Goal: Task Accomplishment & Management: Use online tool/utility

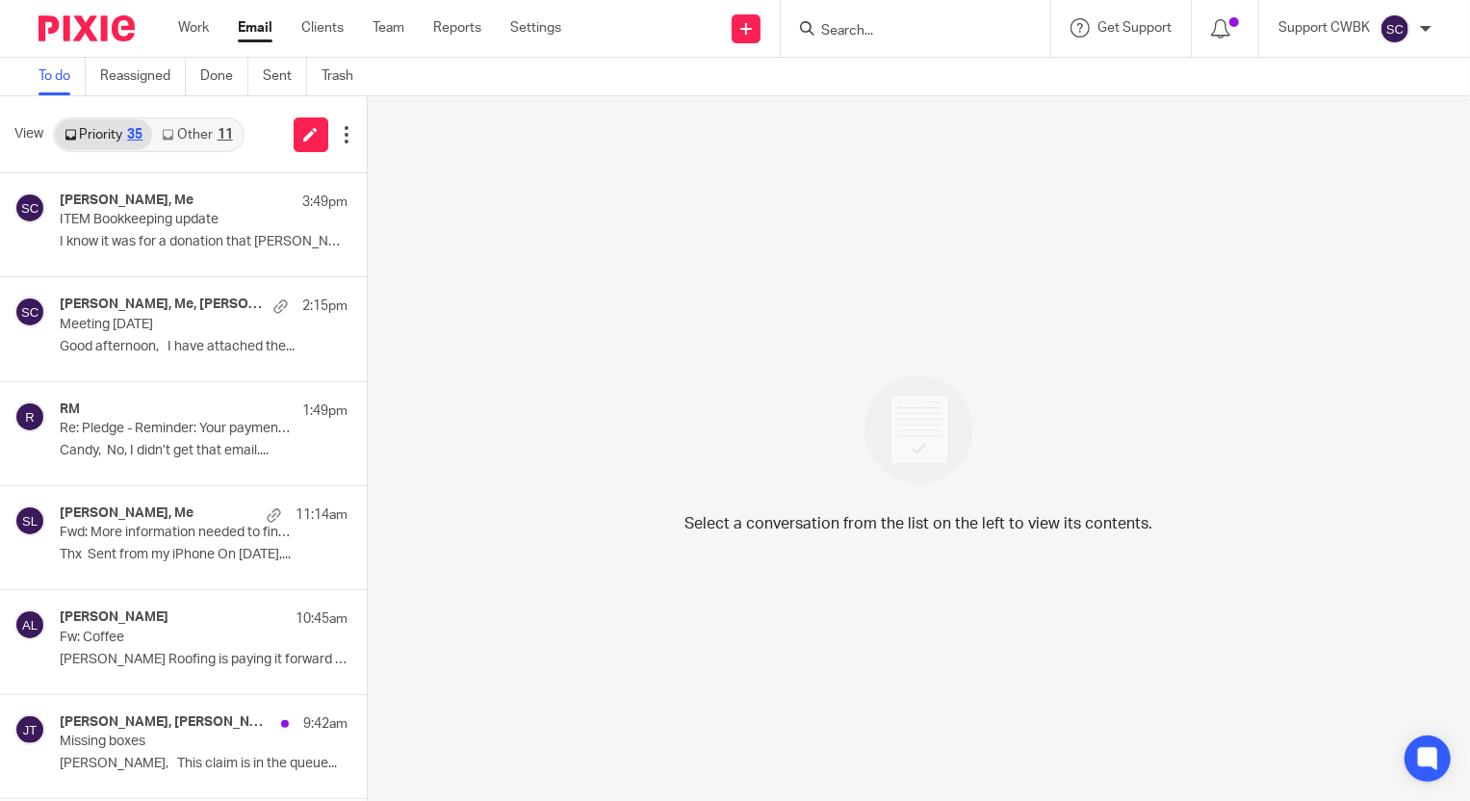
click at [173, 135] on icon at bounding box center [168, 135] width 12 height 12
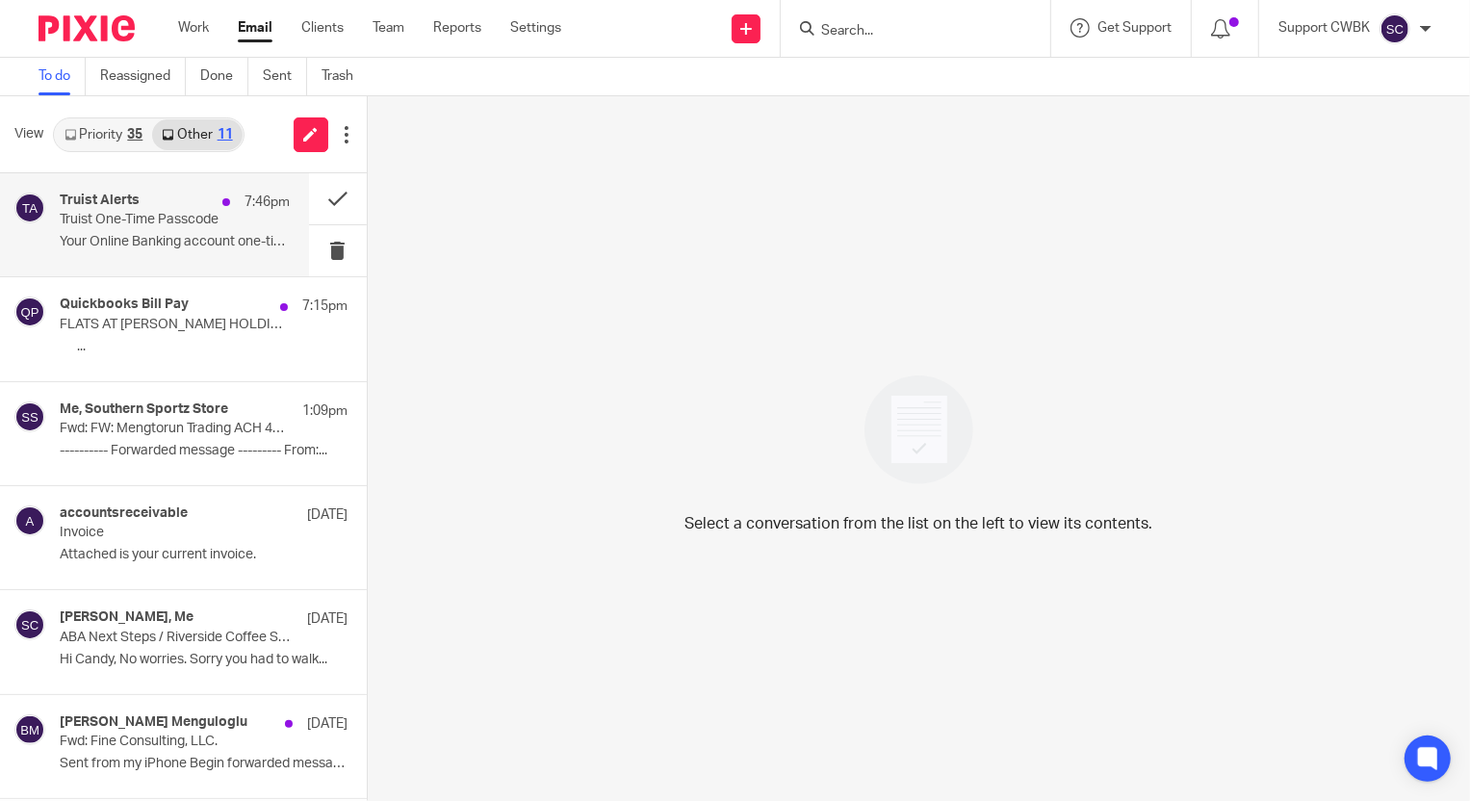
click at [132, 213] on p "Truist One-Time Passcode" at bounding box center [152, 220] width 184 height 16
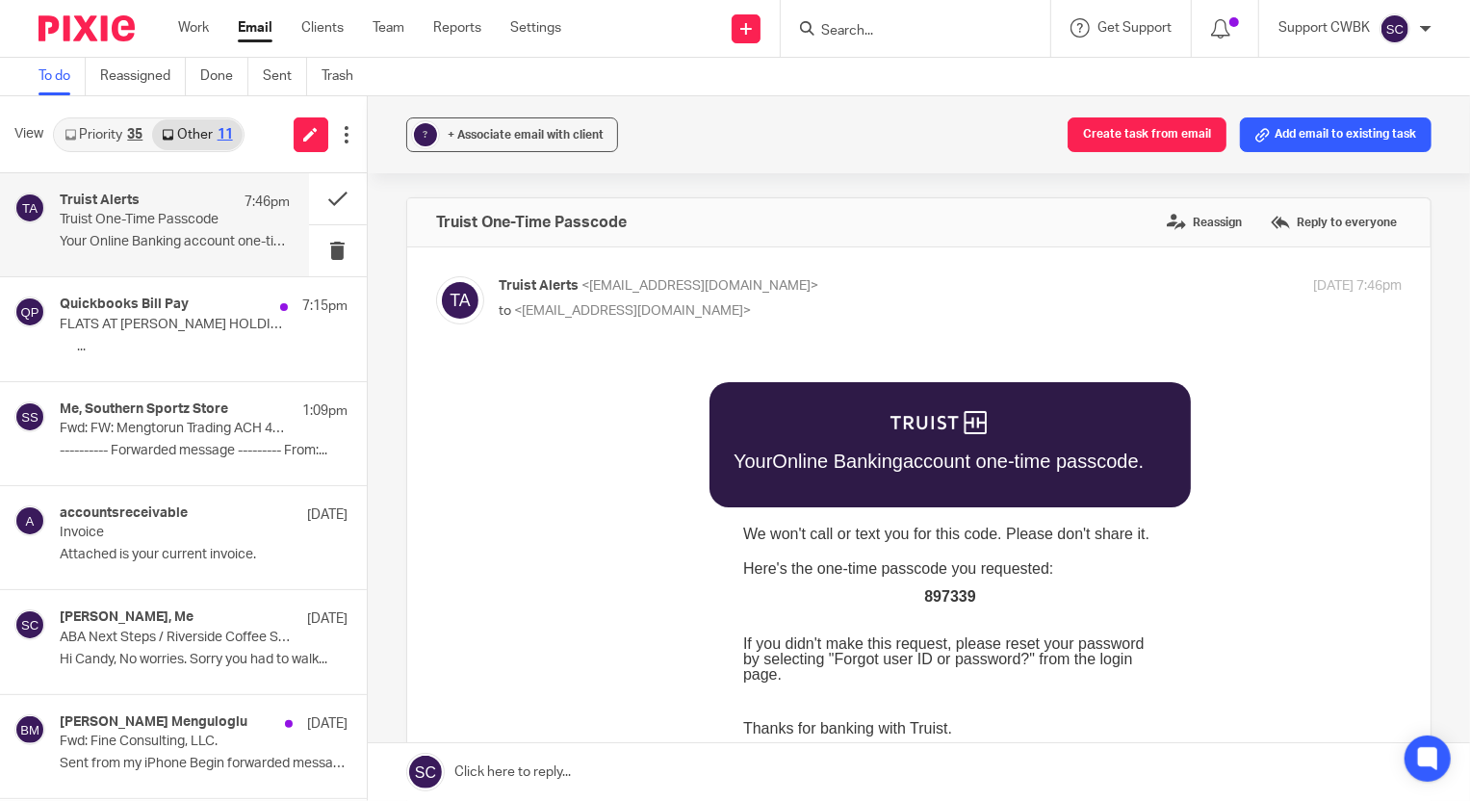
click at [933, 597] on span "897339" at bounding box center [948, 595] width 51 height 16
copy span "897339"
click at [321, 249] on button at bounding box center [338, 250] width 58 height 51
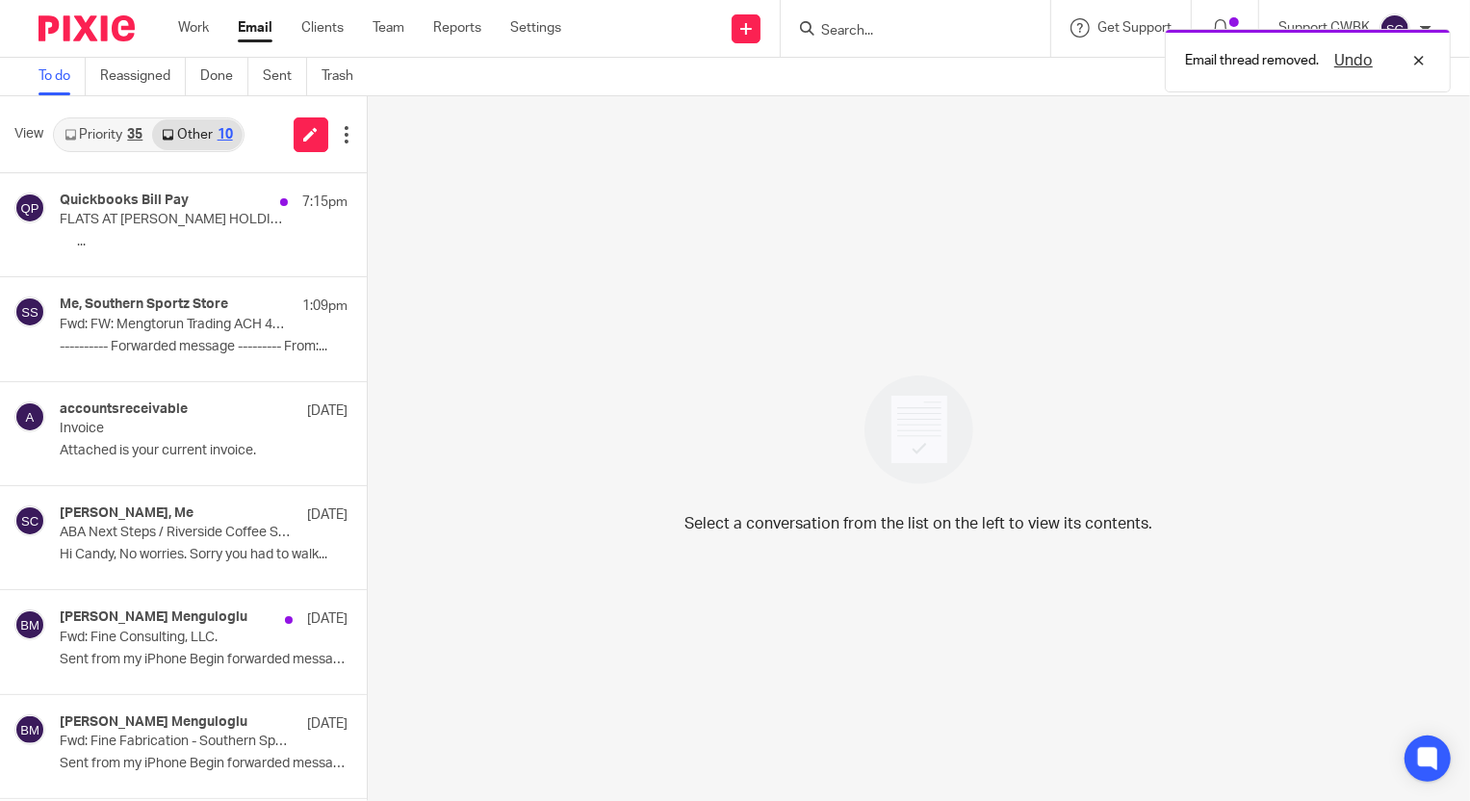
click at [97, 132] on link "Priority 35" at bounding box center [103, 134] width 97 height 31
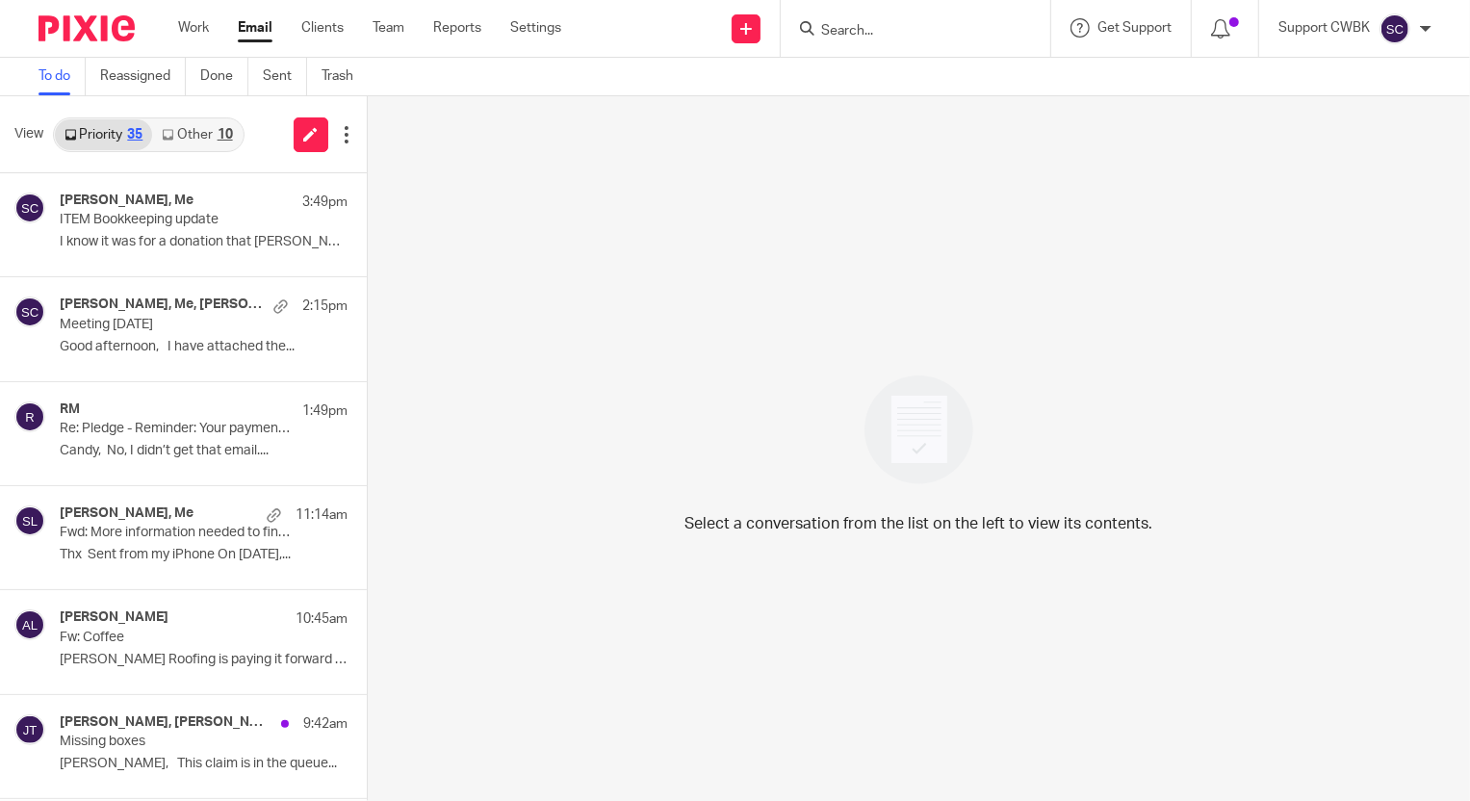
click at [200, 133] on link "Other 10" at bounding box center [197, 134] width 90 height 31
click at [181, 137] on link "Other 10" at bounding box center [197, 134] width 90 height 31
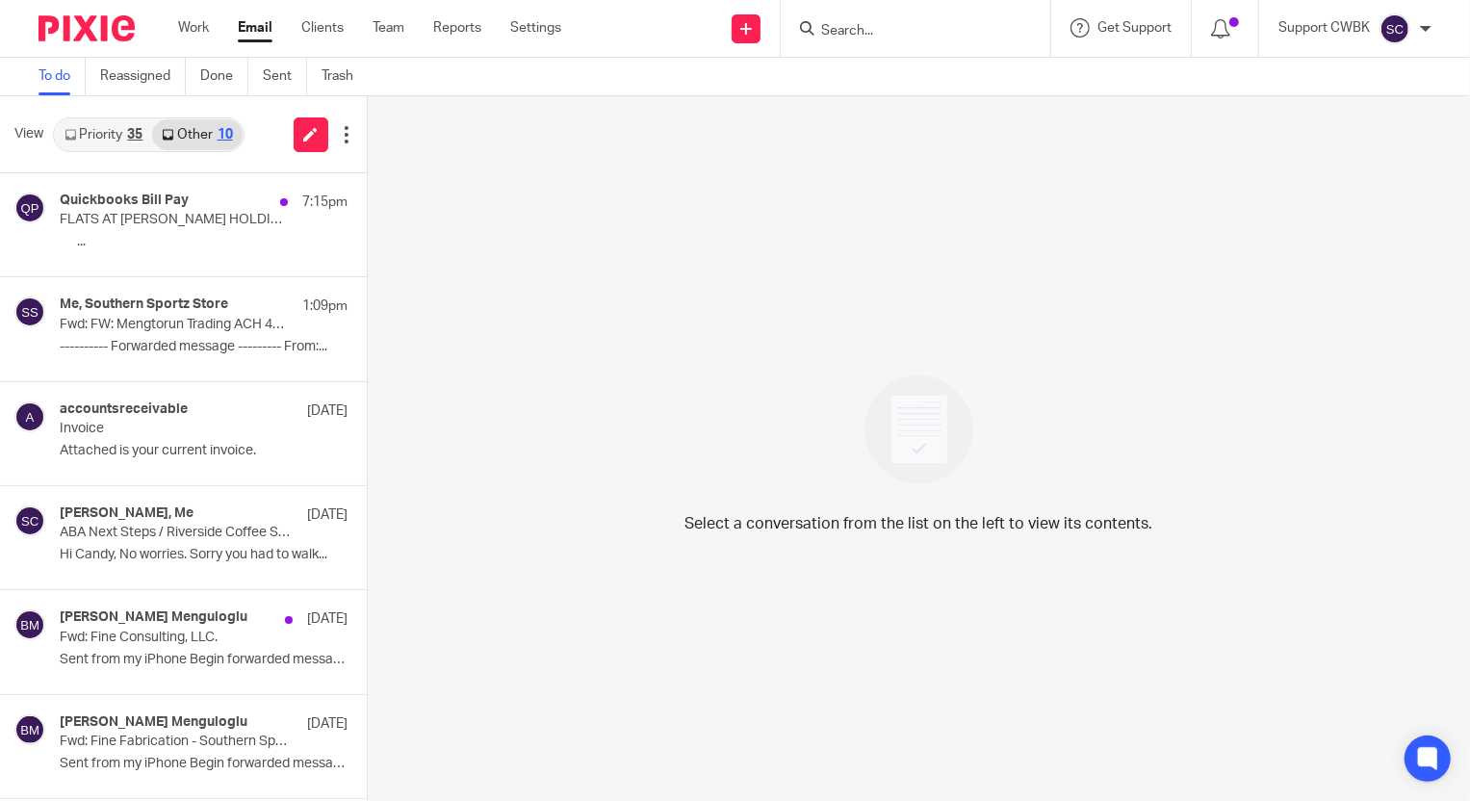
click at [97, 137] on link "Priority 35" at bounding box center [103, 134] width 97 height 31
